Goal: Information Seeking & Learning: Stay updated

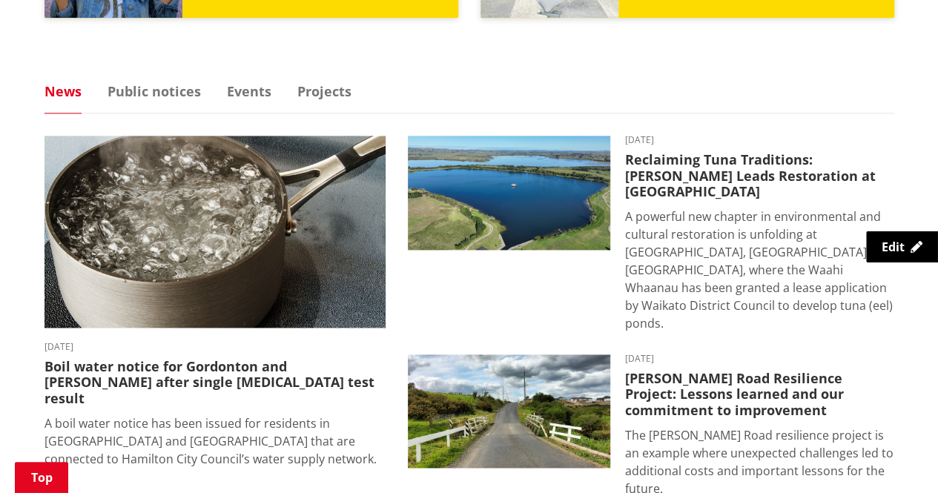
scroll to position [964, 0]
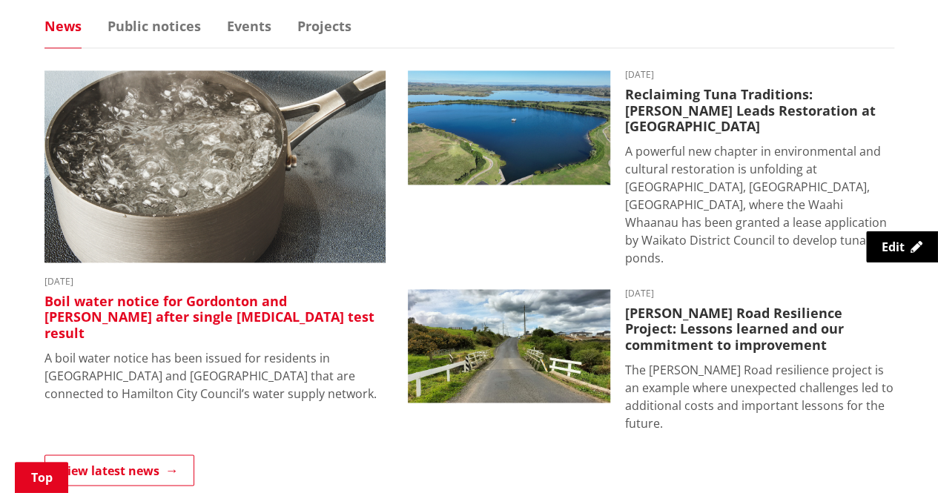
click at [176, 310] on h3 "Boil water notice for Gordonton and [PERSON_NAME] after single [MEDICAL_DATA] t…" at bounding box center [214, 318] width 341 height 48
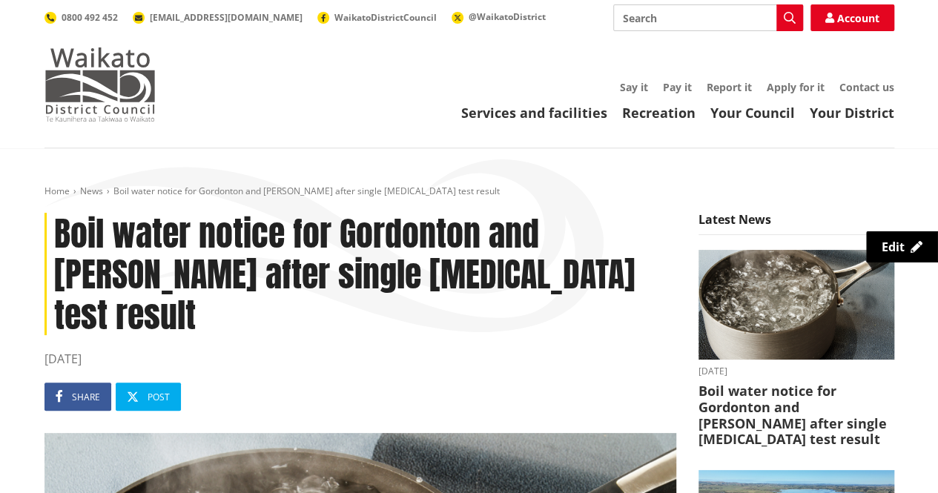
click at [98, 83] on img at bounding box center [99, 84] width 111 height 74
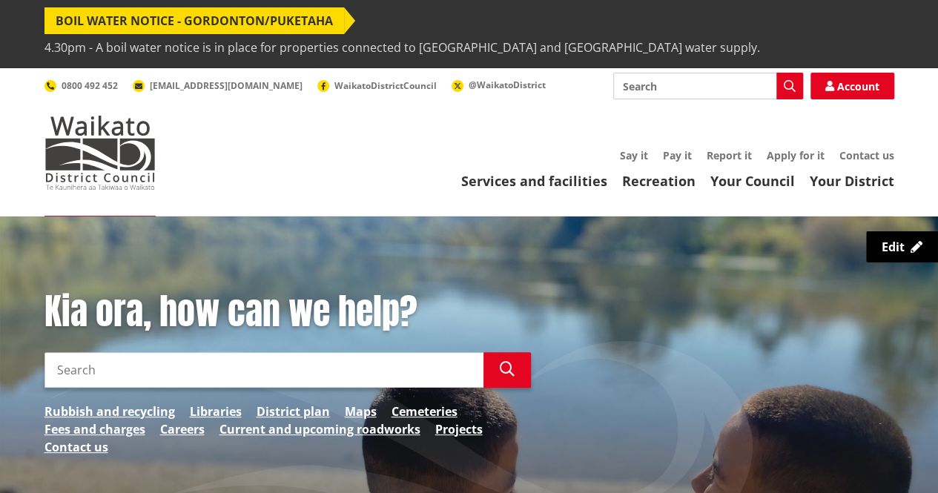
click at [242, 21] on span "Boil water notice - Gordonton/Puketaha" at bounding box center [193, 20] width 299 height 27
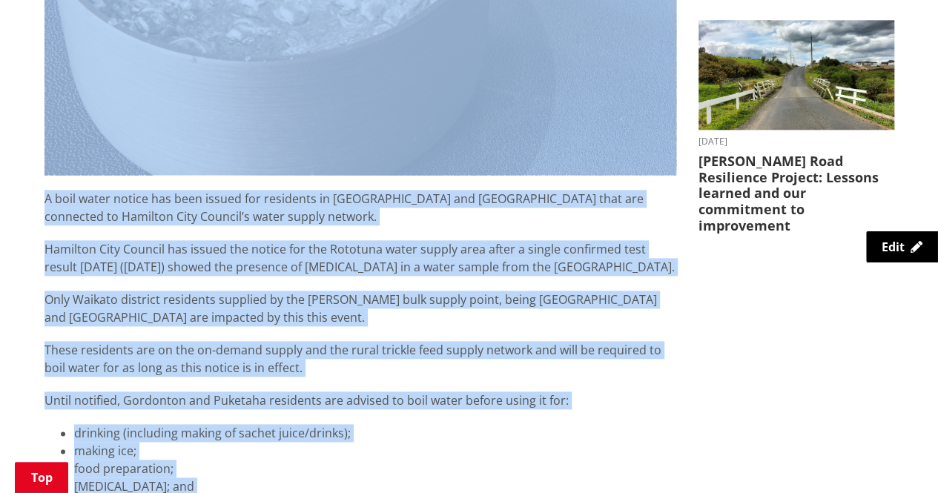
scroll to position [694, 0]
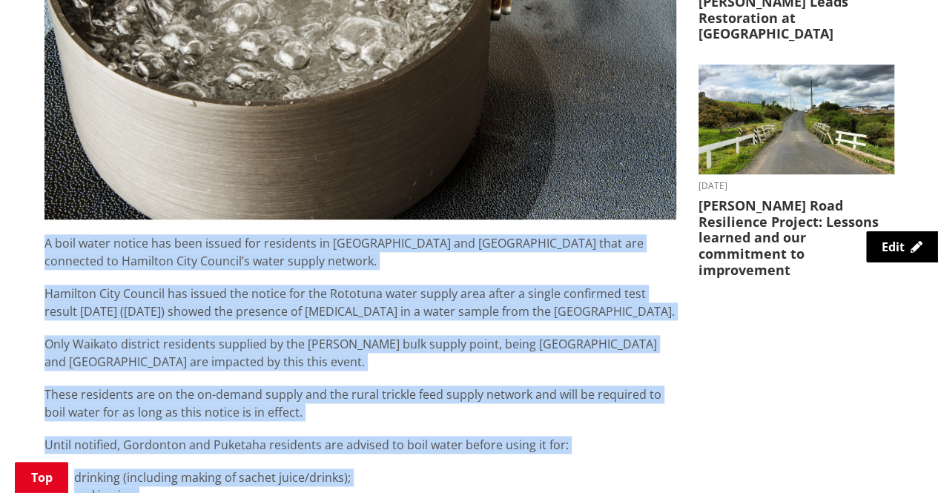
drag, startPoint x: 259, startPoint y: 314, endPoint x: 35, endPoint y: 200, distance: 251.3
click at [35, 200] on div "Boil water notice for Gordonton and Puketaha after single E. coli test result 0…" at bounding box center [360, 363] width 654 height 1552
copy div "A boil water notice has been issued for residents in Gordonton and Puketaha tha…"
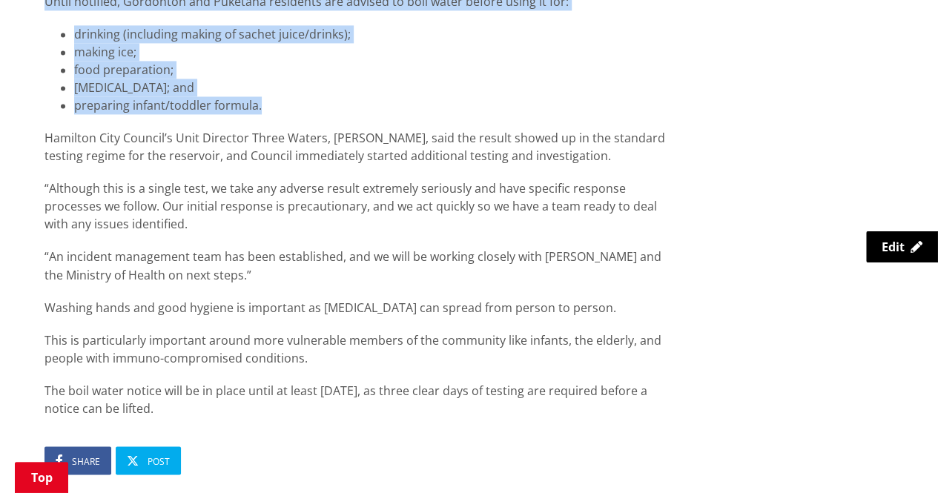
scroll to position [1139, 0]
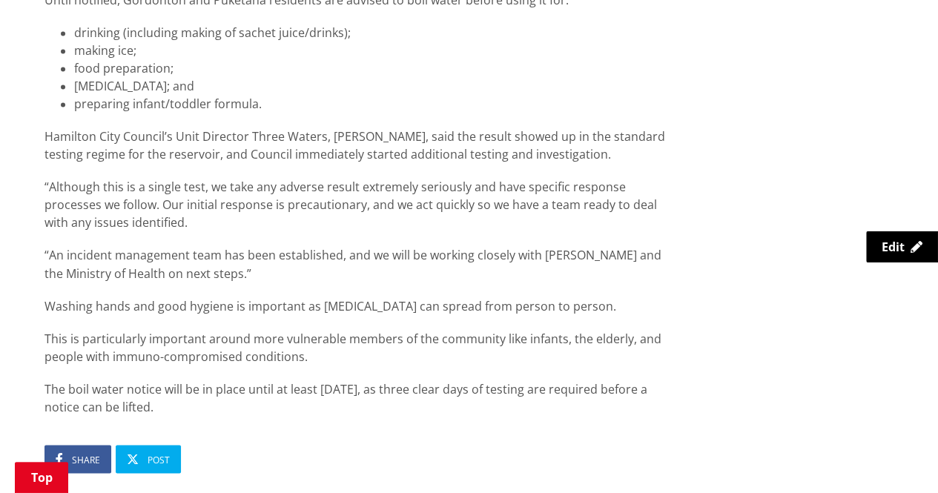
click at [348, 380] on p "The boil water notice will be in place until at least Tuesday, as three clear d…" at bounding box center [360, 398] width 632 height 36
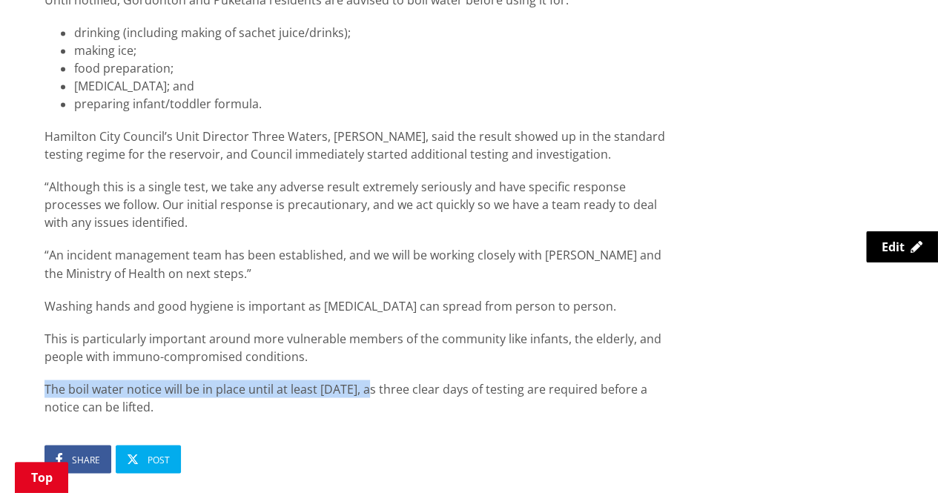
drag, startPoint x: 368, startPoint y: 348, endPoint x: 34, endPoint y: 354, distance: 334.4
copy p "The boil water notice will be in place until at least Tuesday,"
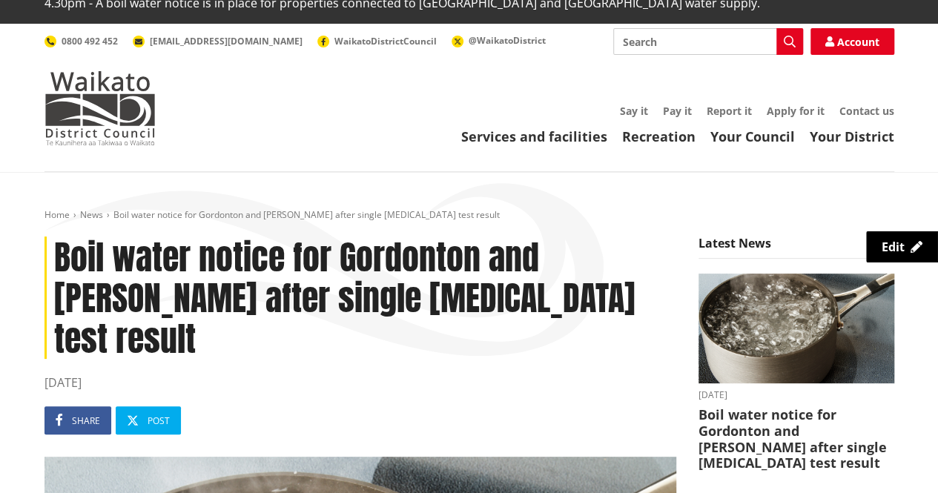
scroll to position [0, 0]
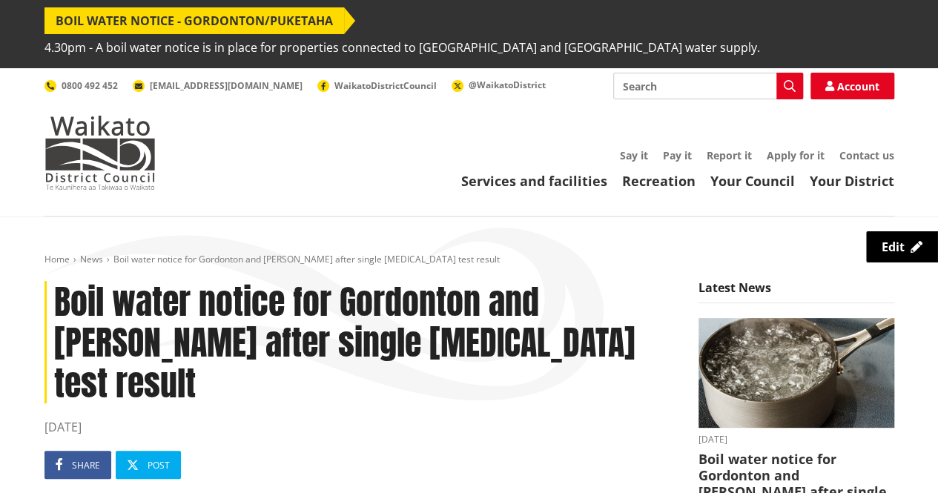
click at [349, 142] on div "Toggle search Toggle navigation Services and facilities Recreation Your Council…" at bounding box center [469, 131] width 872 height 117
